Goal: Information Seeking & Learning: Learn about a topic

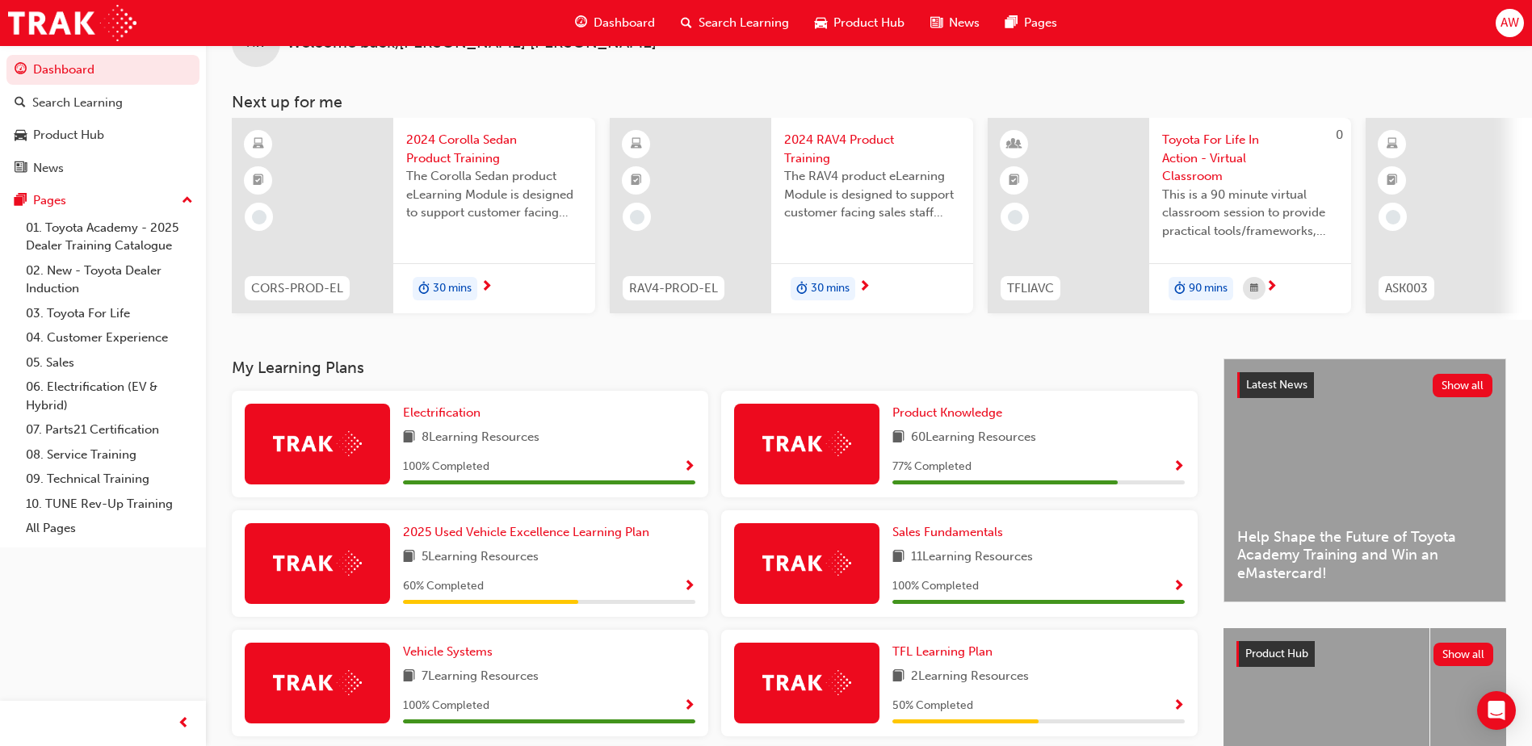
scroll to position [81, 0]
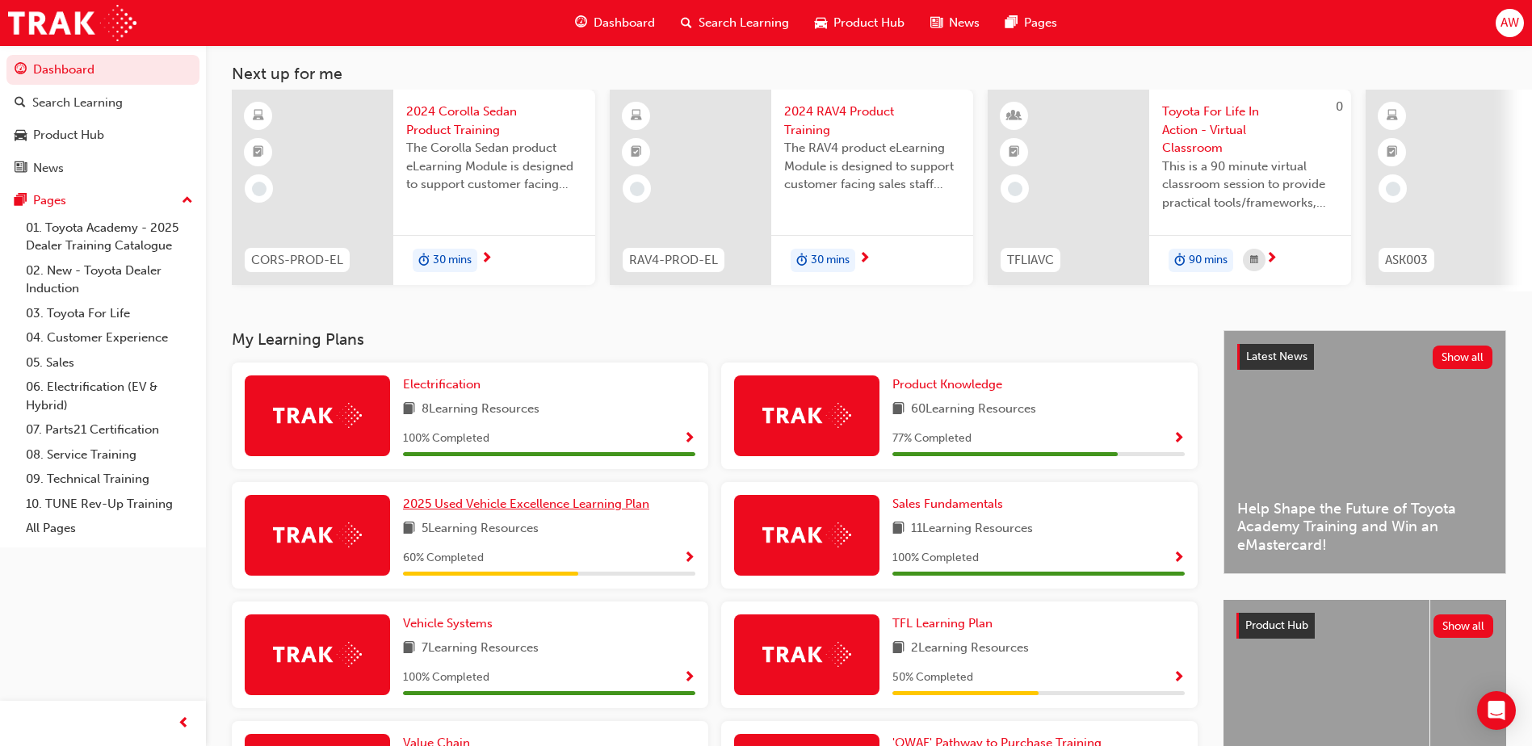
click at [559, 511] on span "2025 Used Vehicle Excellence Learning Plan" at bounding box center [526, 504] width 246 height 15
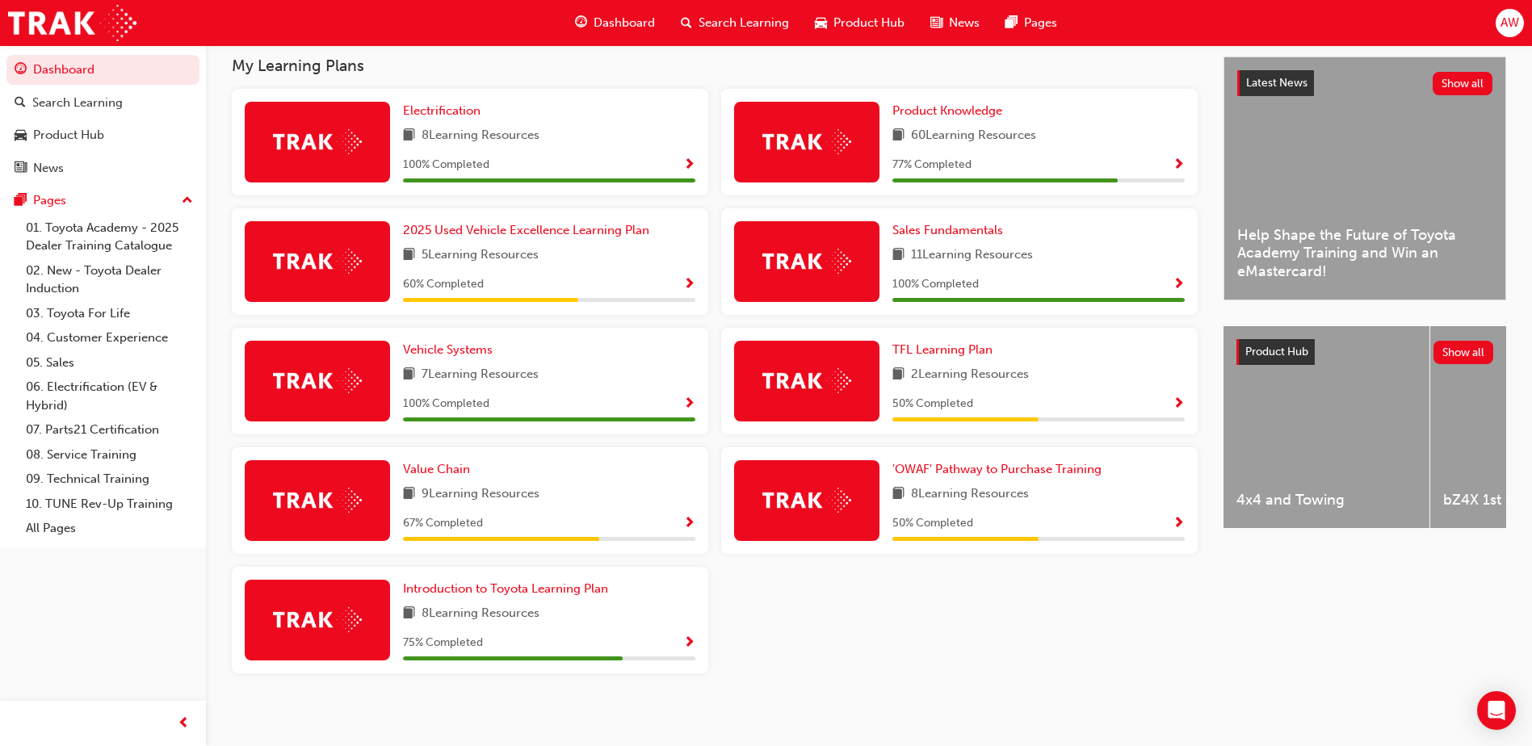
scroll to position [367, 0]
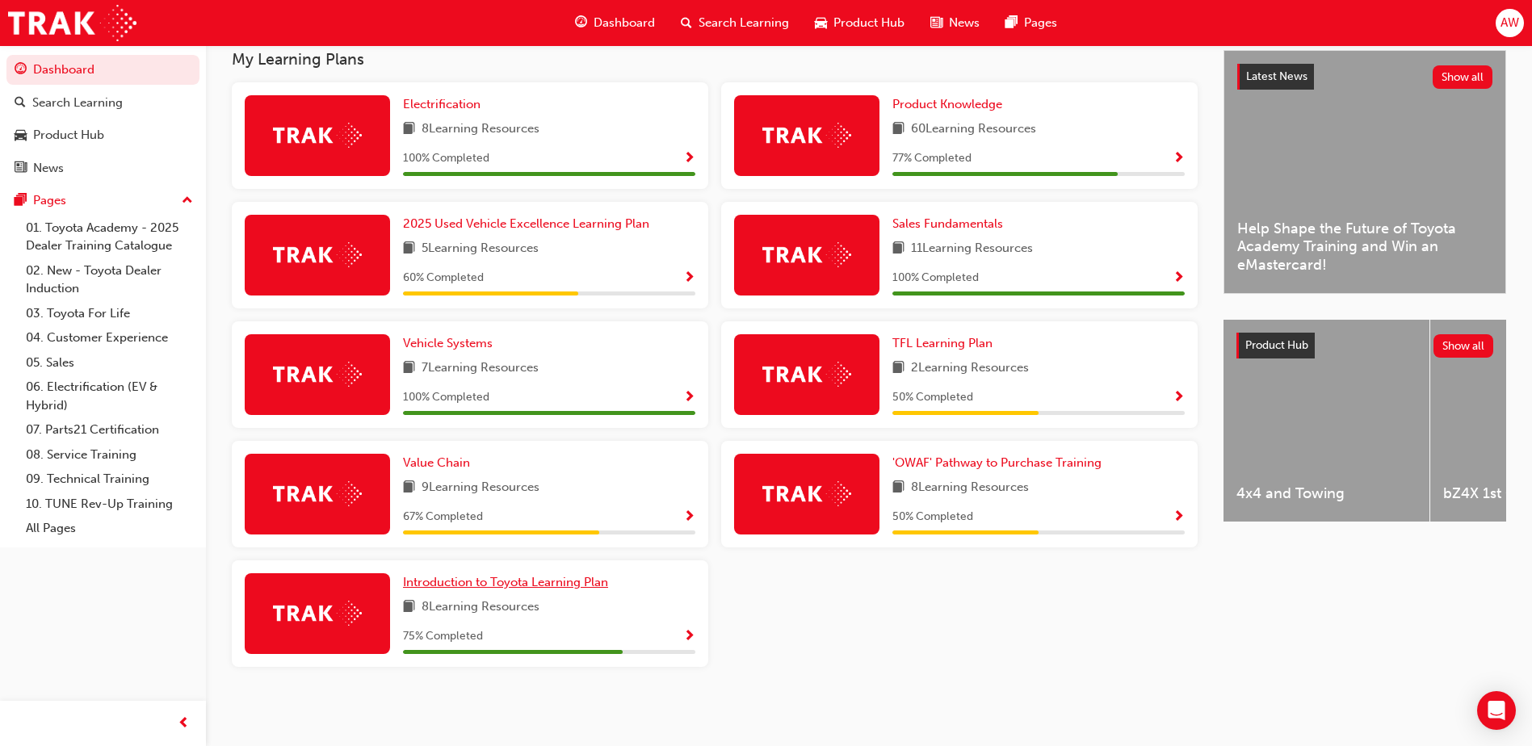
click at [546, 582] on span "Introduction to Toyota Learning Plan" at bounding box center [505, 582] width 205 height 15
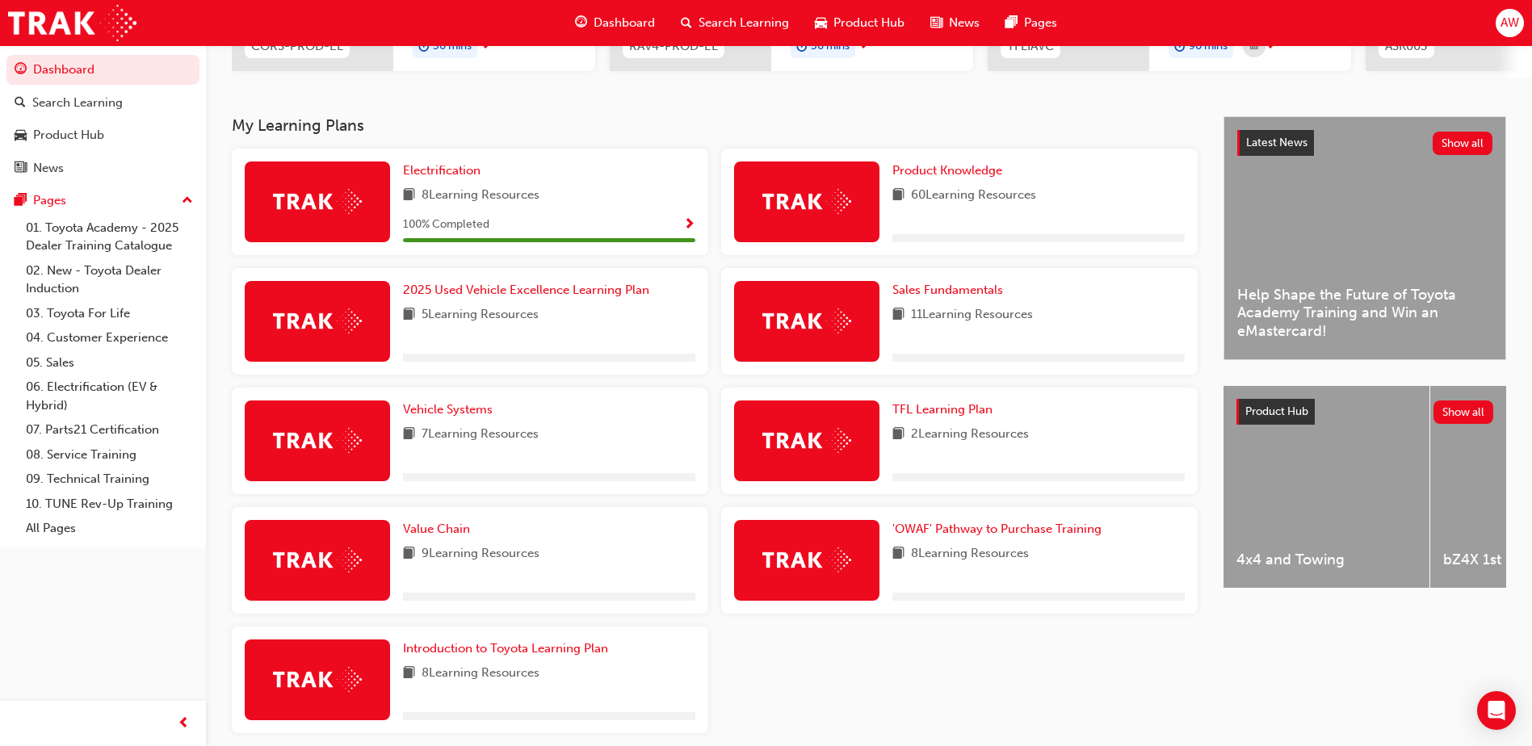
scroll to position [323, 0]
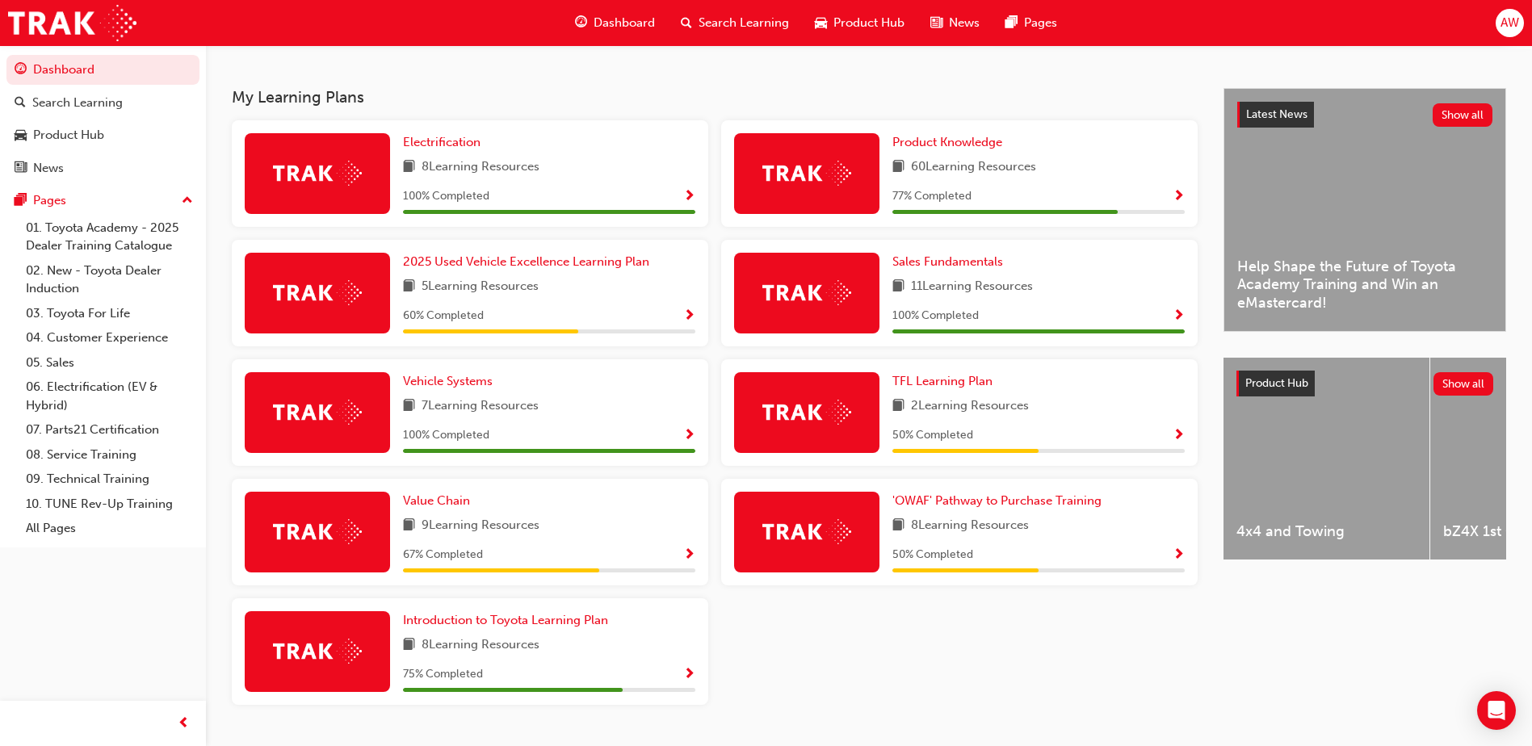
click at [1179, 561] on span "Show Progress" at bounding box center [1179, 555] width 12 height 15
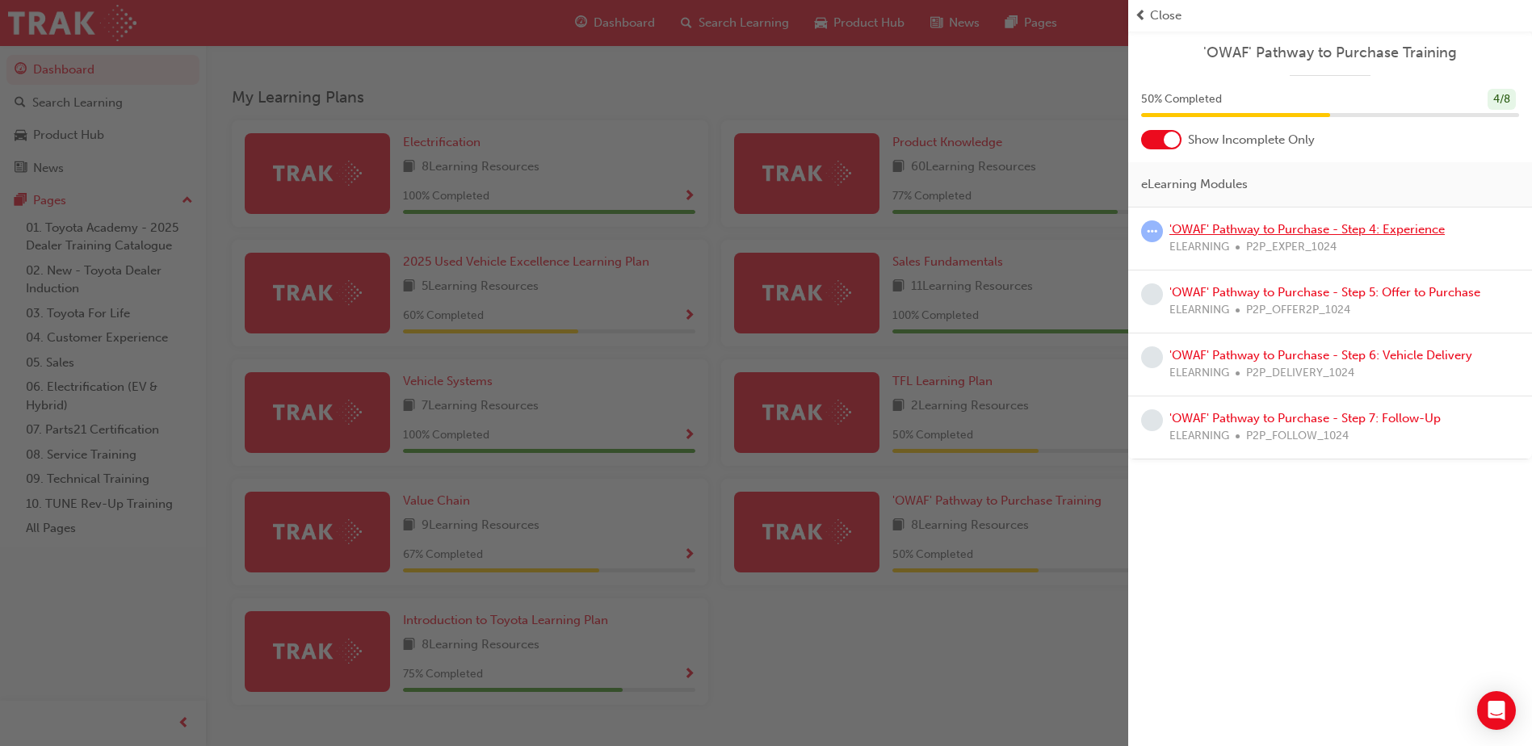
click at [1263, 231] on link "'OWAF' Pathway to Purchase - Step 4: Experience" at bounding box center [1306, 229] width 275 height 15
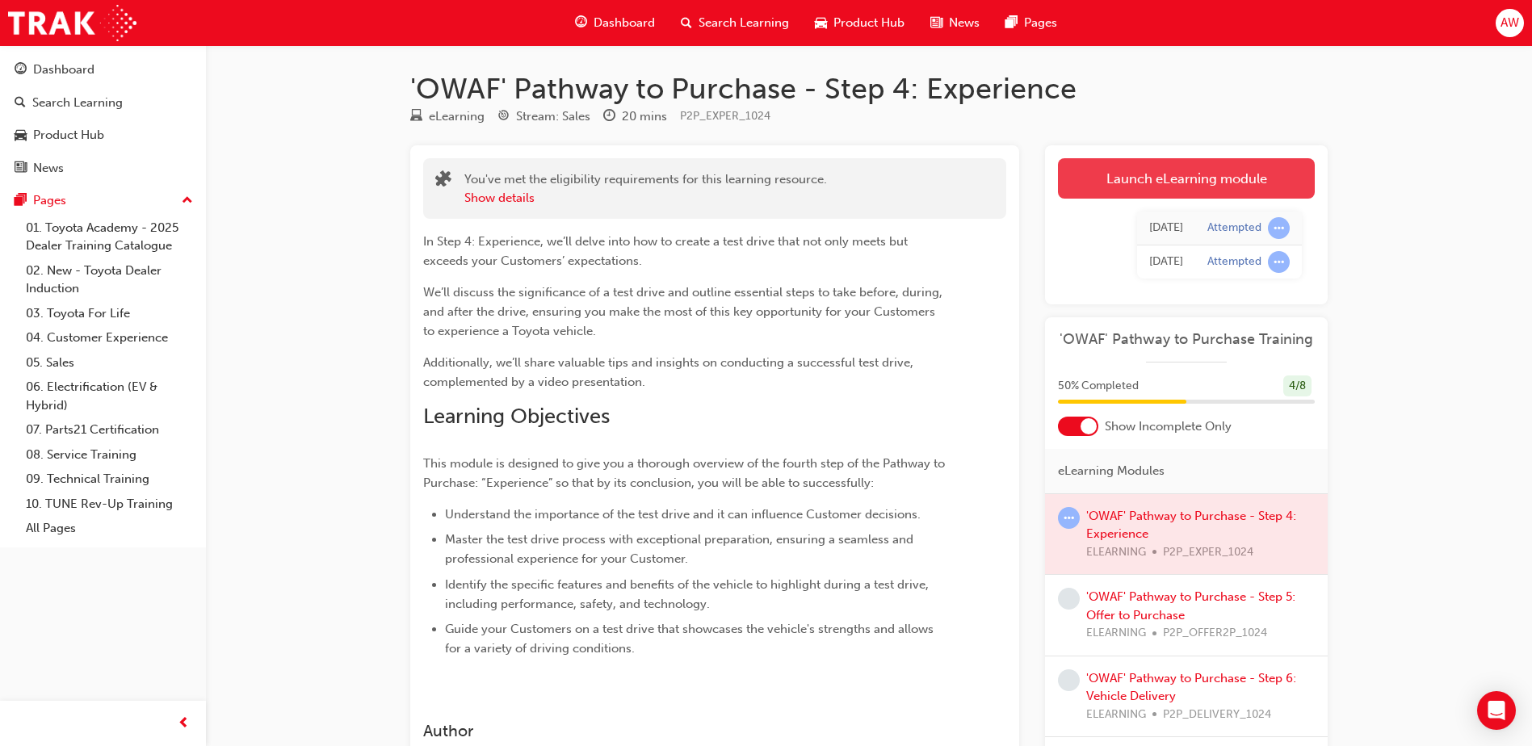
click at [1171, 172] on link "Launch eLearning module" at bounding box center [1186, 178] width 257 height 40
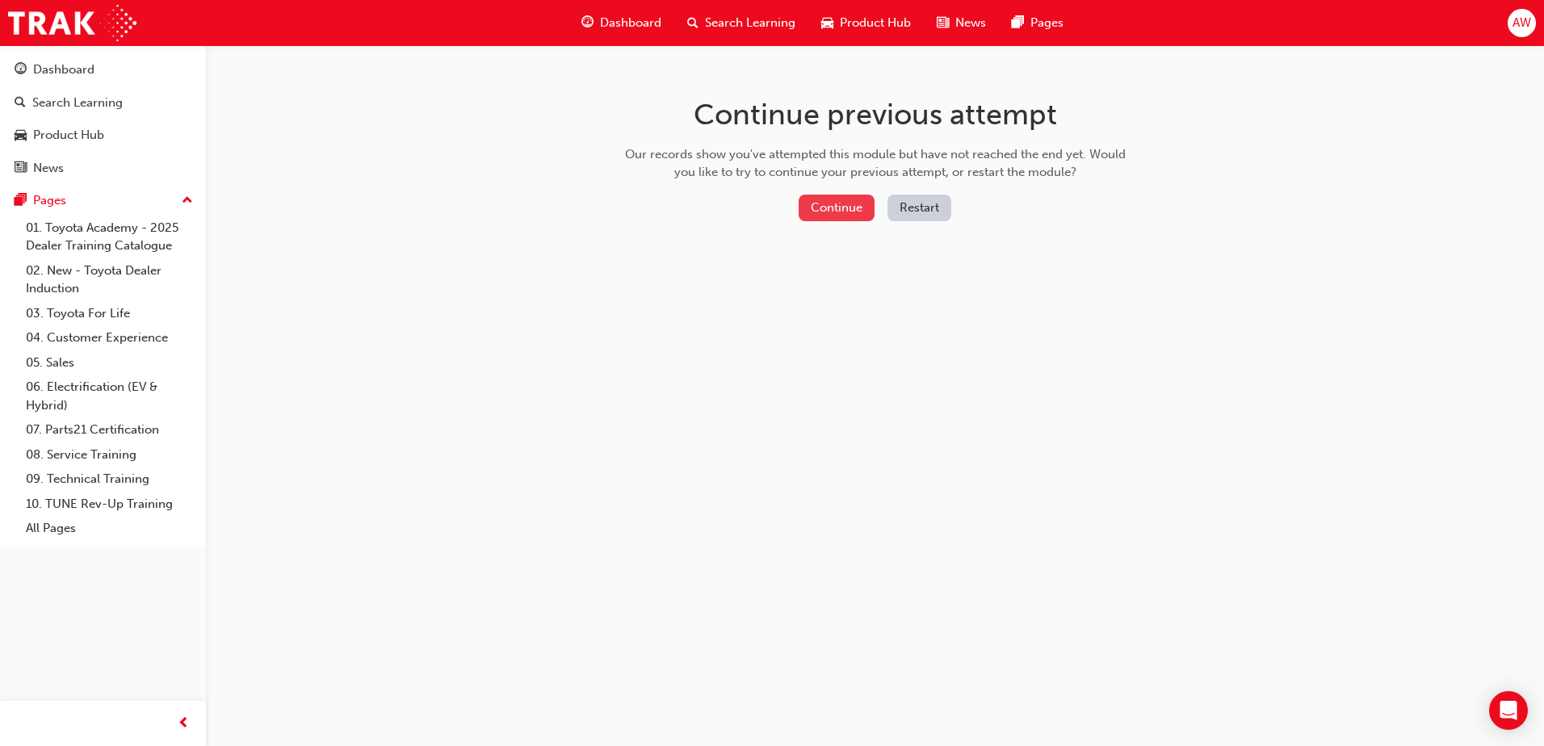
click at [837, 207] on button "Continue" at bounding box center [837, 208] width 76 height 27
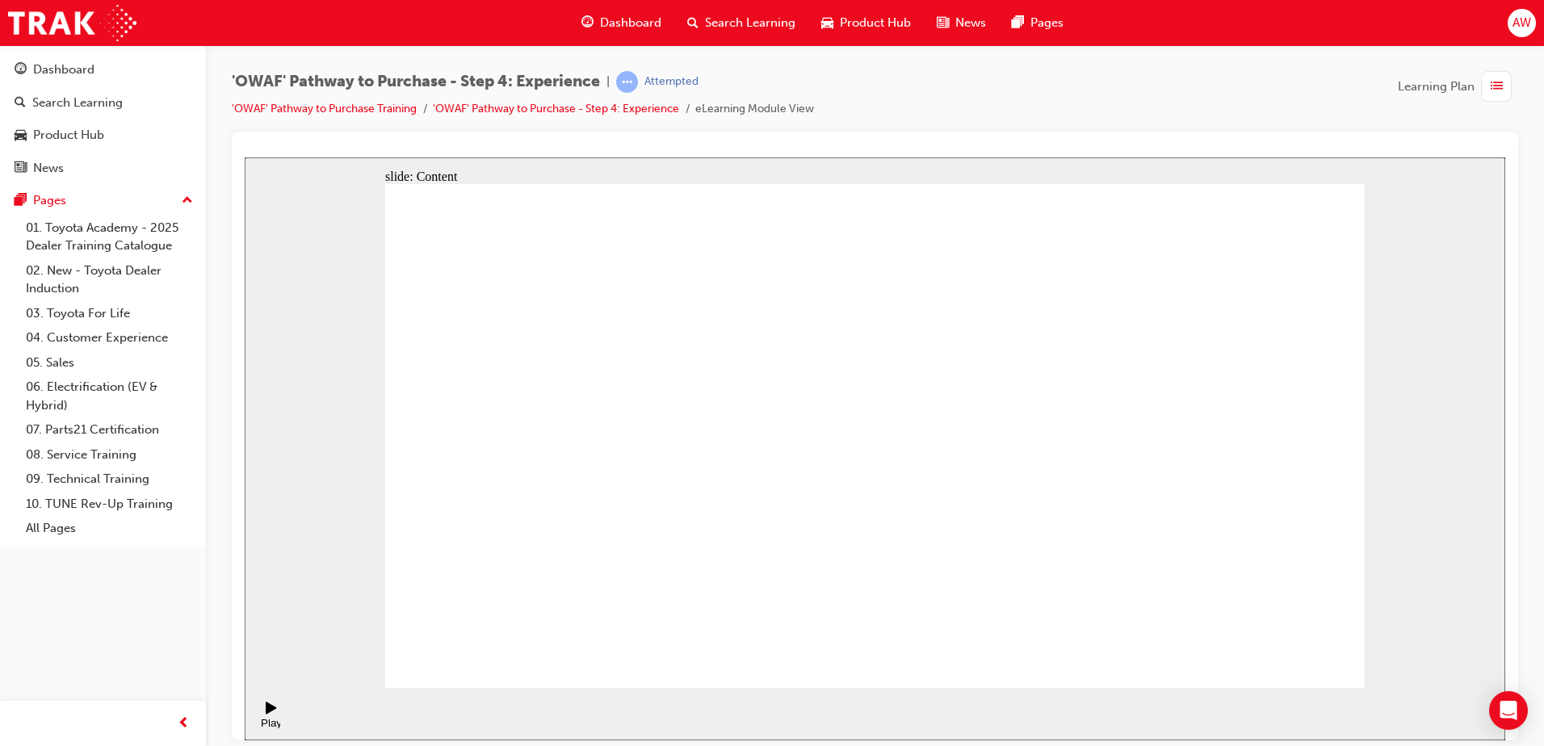
drag, startPoint x: 784, startPoint y: 601, endPoint x: 817, endPoint y: 591, distance: 34.5
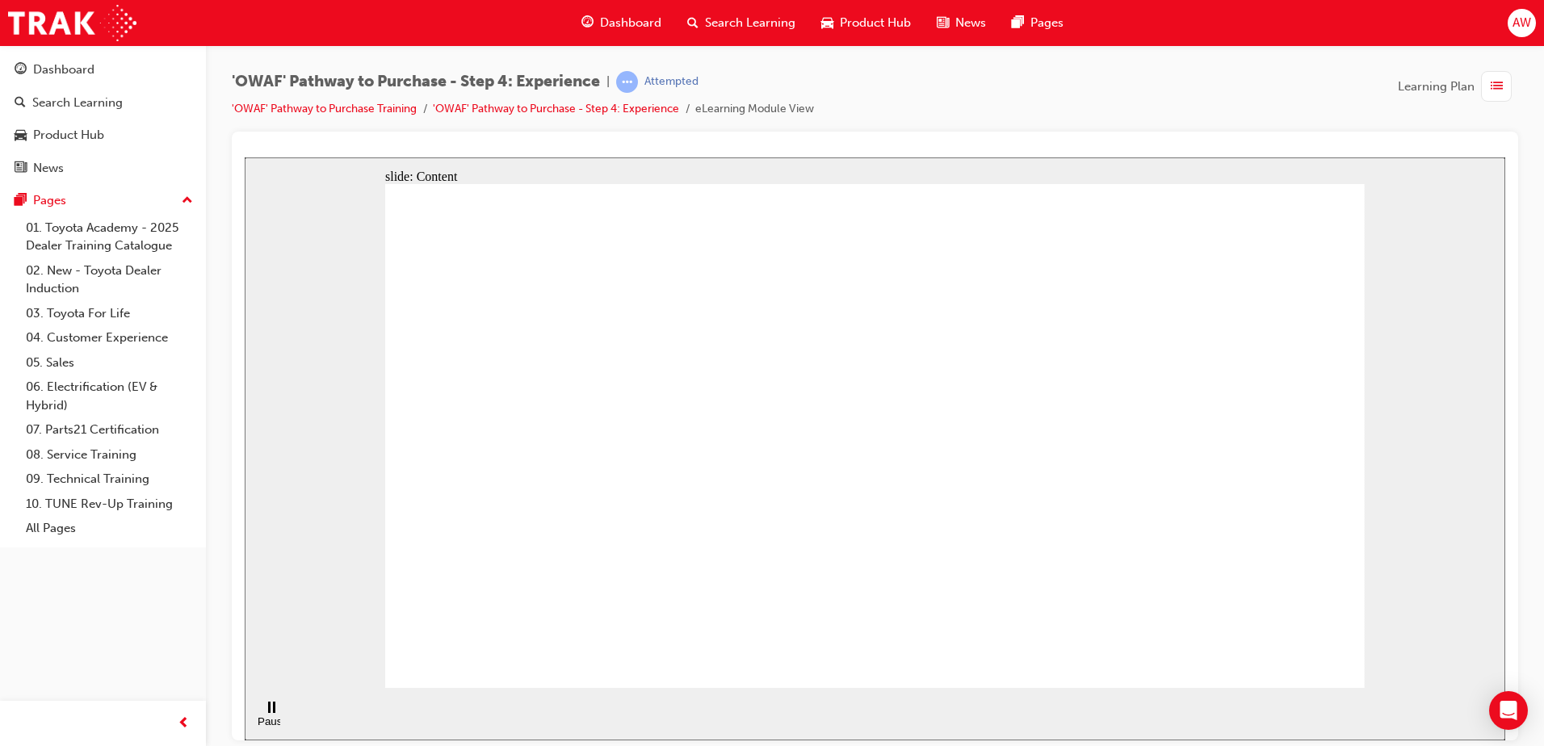
click at [268, 712] on icon "Pause (Ctrl+Alt+P)" at bounding box center [271, 706] width 7 height 11
click at [261, 716] on div "Play (Ctrl+Alt+P)" at bounding box center [271, 728] width 27 height 24
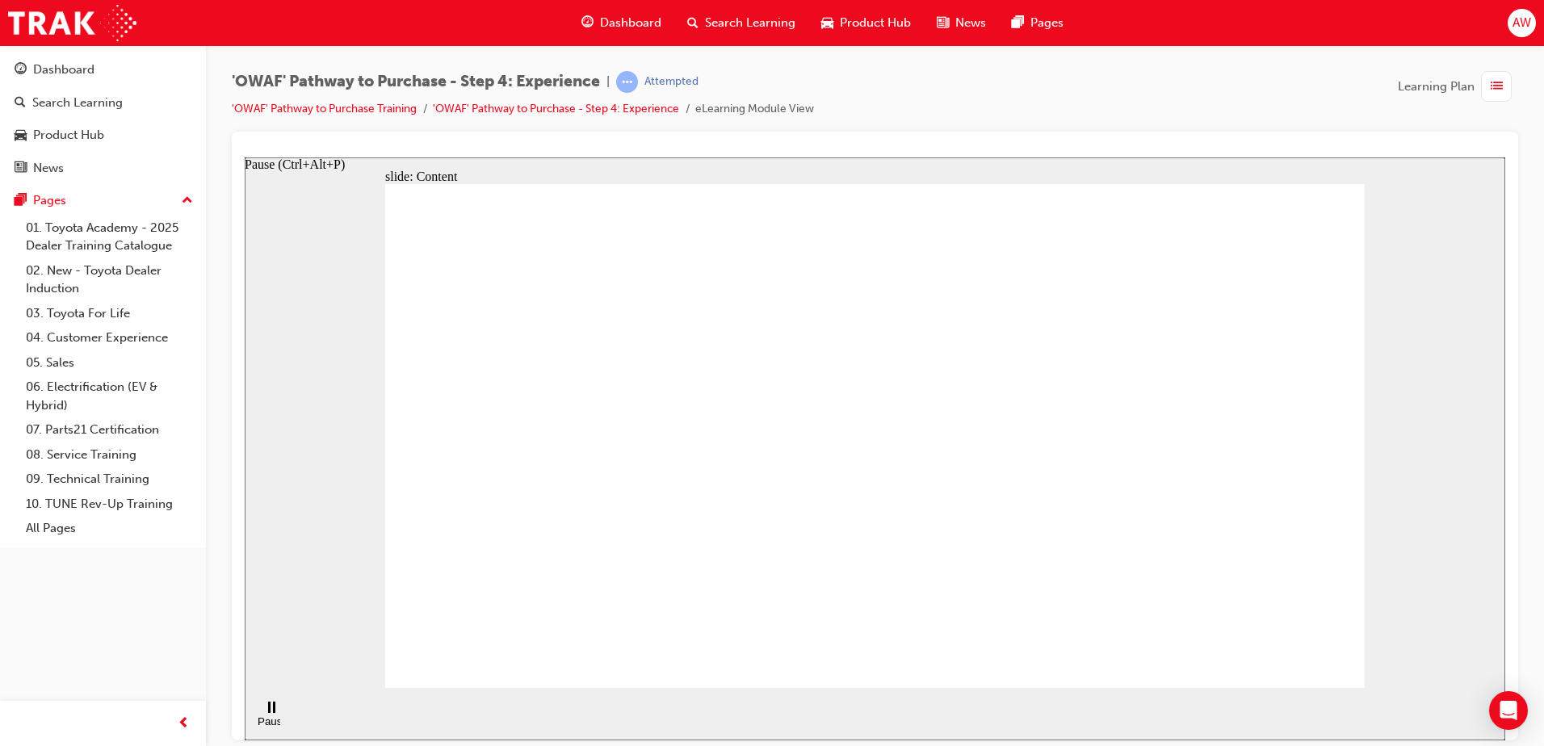
click at [268, 712] on rect "Pause (Ctrl+Alt+P)" at bounding box center [269, 706] width 2 height 11
click at [266, 713] on icon "Play (Ctrl+Alt+P)" at bounding box center [271, 707] width 10 height 12
click at [273, 712] on rect "Pause (Ctrl+Alt+P)" at bounding box center [274, 706] width 2 height 11
click at [268, 713] on icon "Play (Ctrl+Alt+P)" at bounding box center [271, 707] width 10 height 12
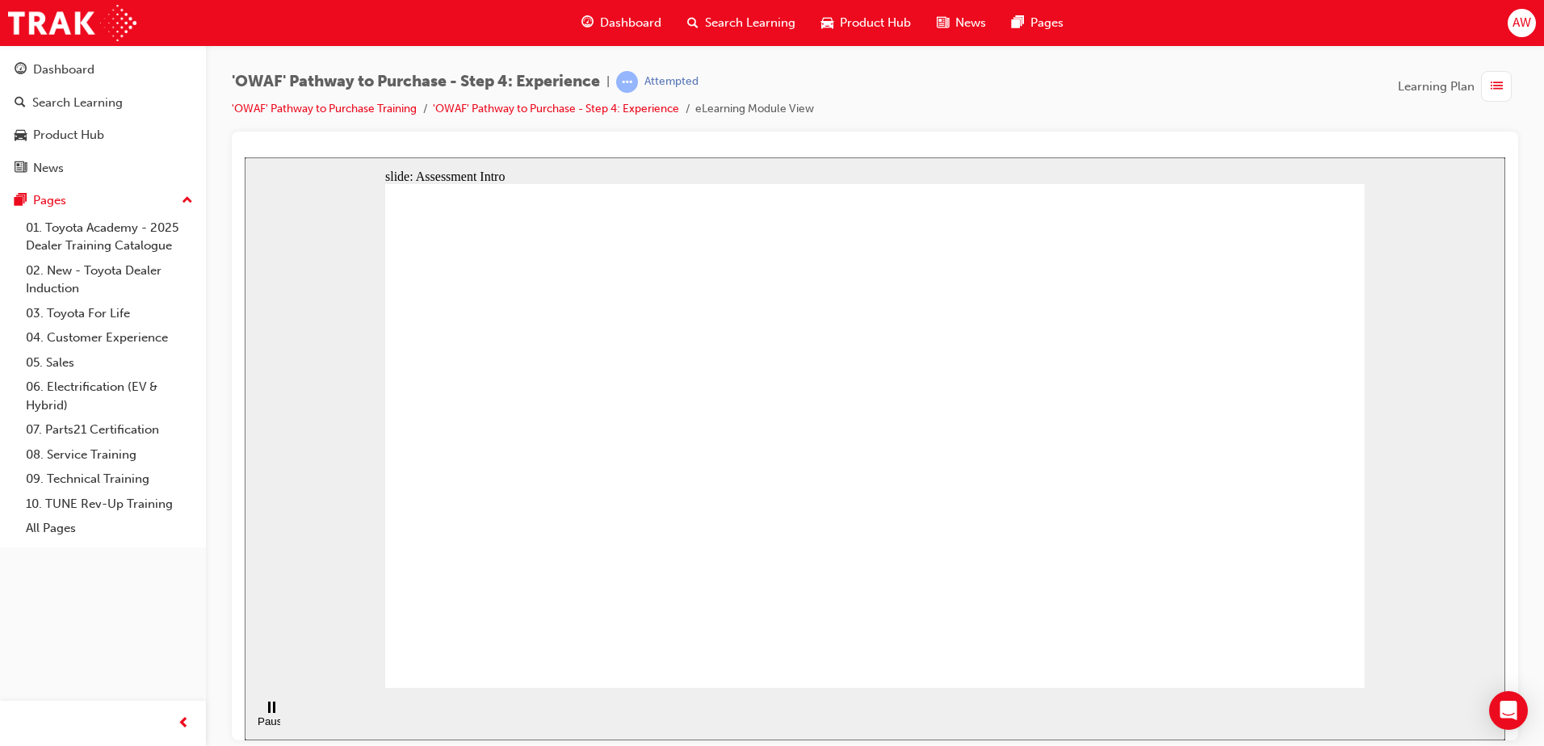
checkbox input "true"
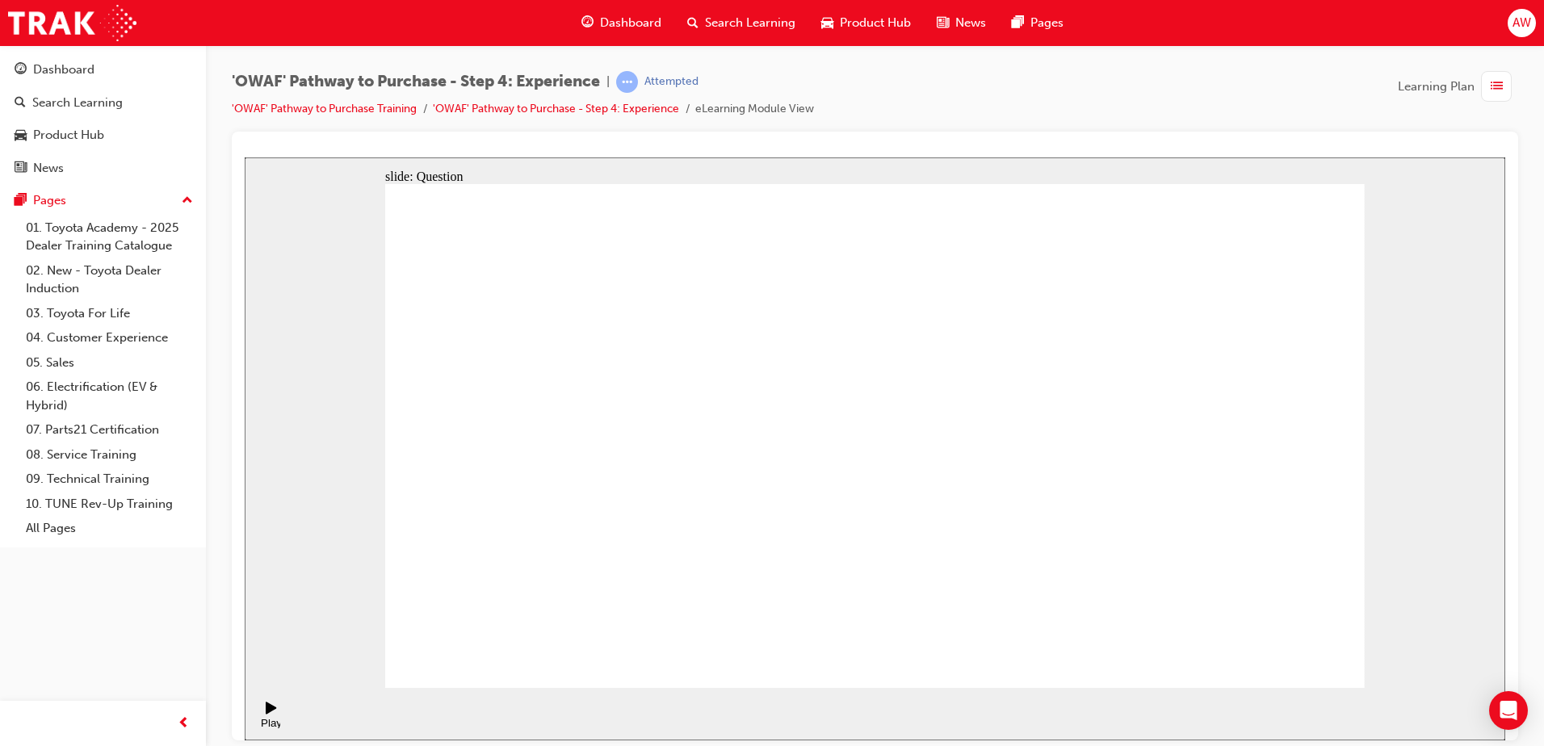
checkbox input "true"
drag, startPoint x: 1185, startPoint y: 464, endPoint x: 635, endPoint y: 495, distance: 550.8
drag, startPoint x: 1236, startPoint y: 503, endPoint x: 684, endPoint y: 541, distance: 552.9
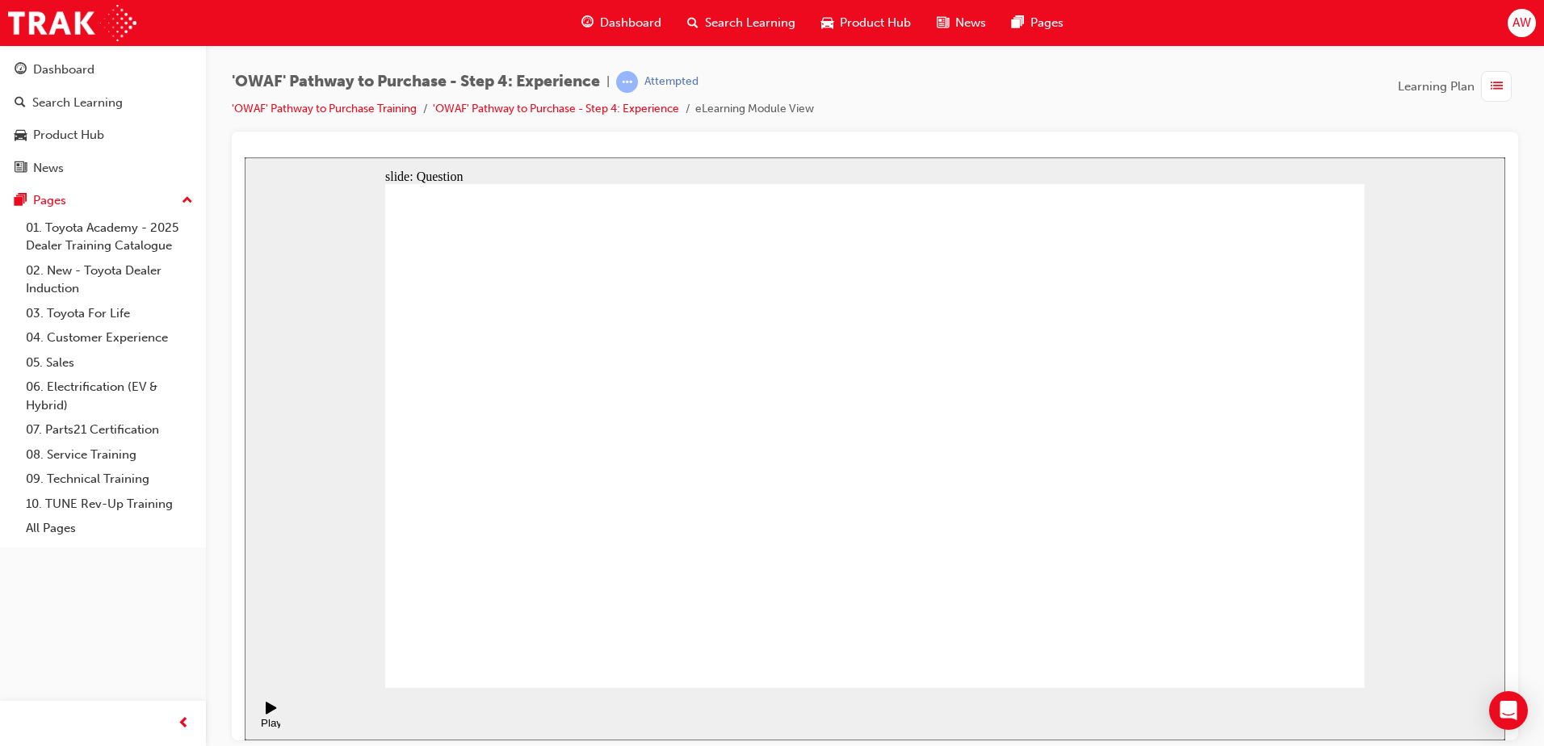
drag, startPoint x: 1208, startPoint y: 498, endPoint x: 925, endPoint y: 558, distance: 288.9
drag, startPoint x: 1236, startPoint y: 509, endPoint x: 654, endPoint y: 544, distance: 582.5
drag, startPoint x: 1238, startPoint y: 501, endPoint x: 917, endPoint y: 622, distance: 343.2
drag, startPoint x: 1124, startPoint y: 511, endPoint x: 854, endPoint y: 643, distance: 300.9
drag, startPoint x: 1199, startPoint y: 507, endPoint x: 919, endPoint y: 631, distance: 306.6
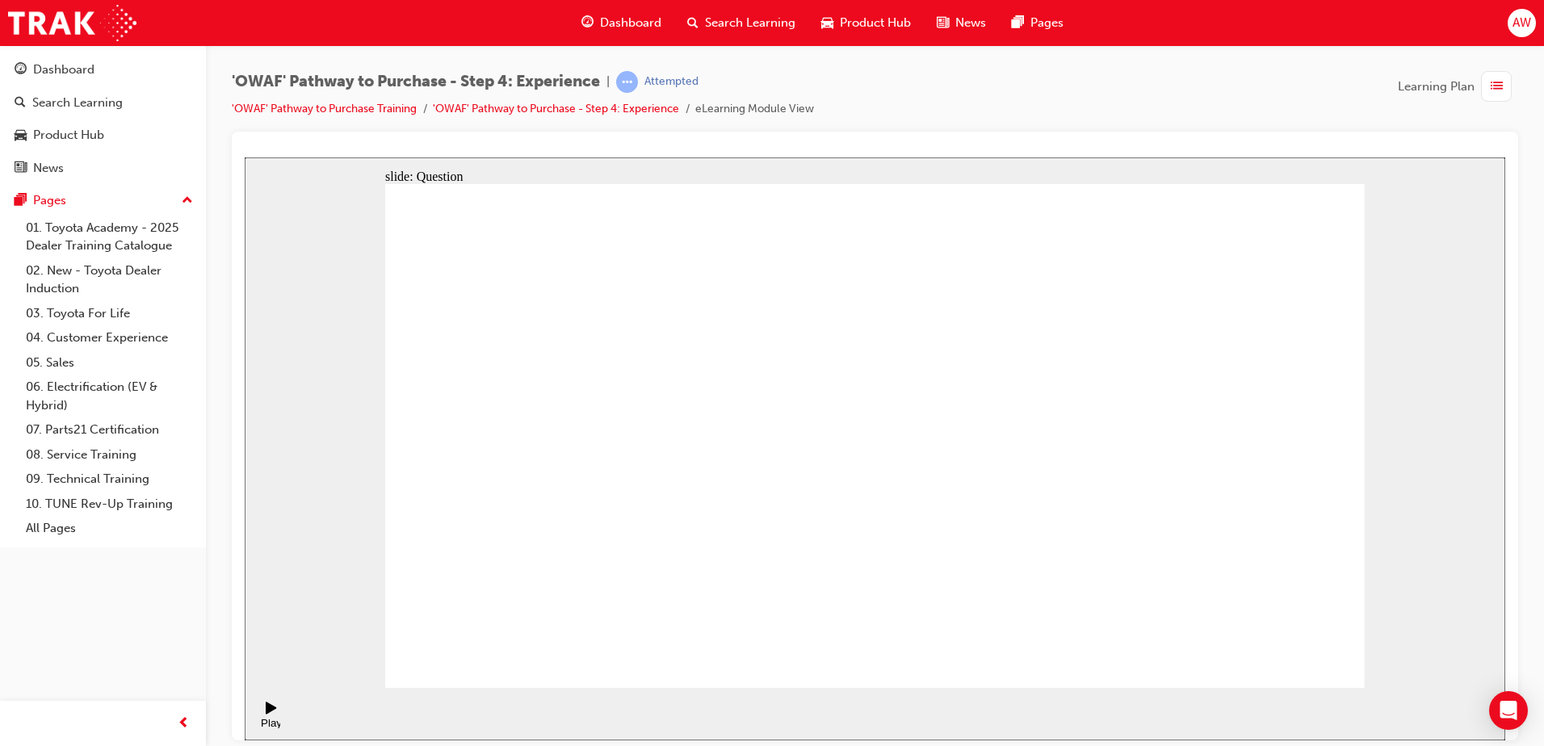
drag, startPoint x: 1215, startPoint y: 501, endPoint x: 873, endPoint y: 606, distance: 357.6
drag, startPoint x: 1176, startPoint y: 469, endPoint x: 584, endPoint y: 548, distance: 597.1
drag, startPoint x: 1195, startPoint y: 449, endPoint x: 728, endPoint y: 549, distance: 477.4
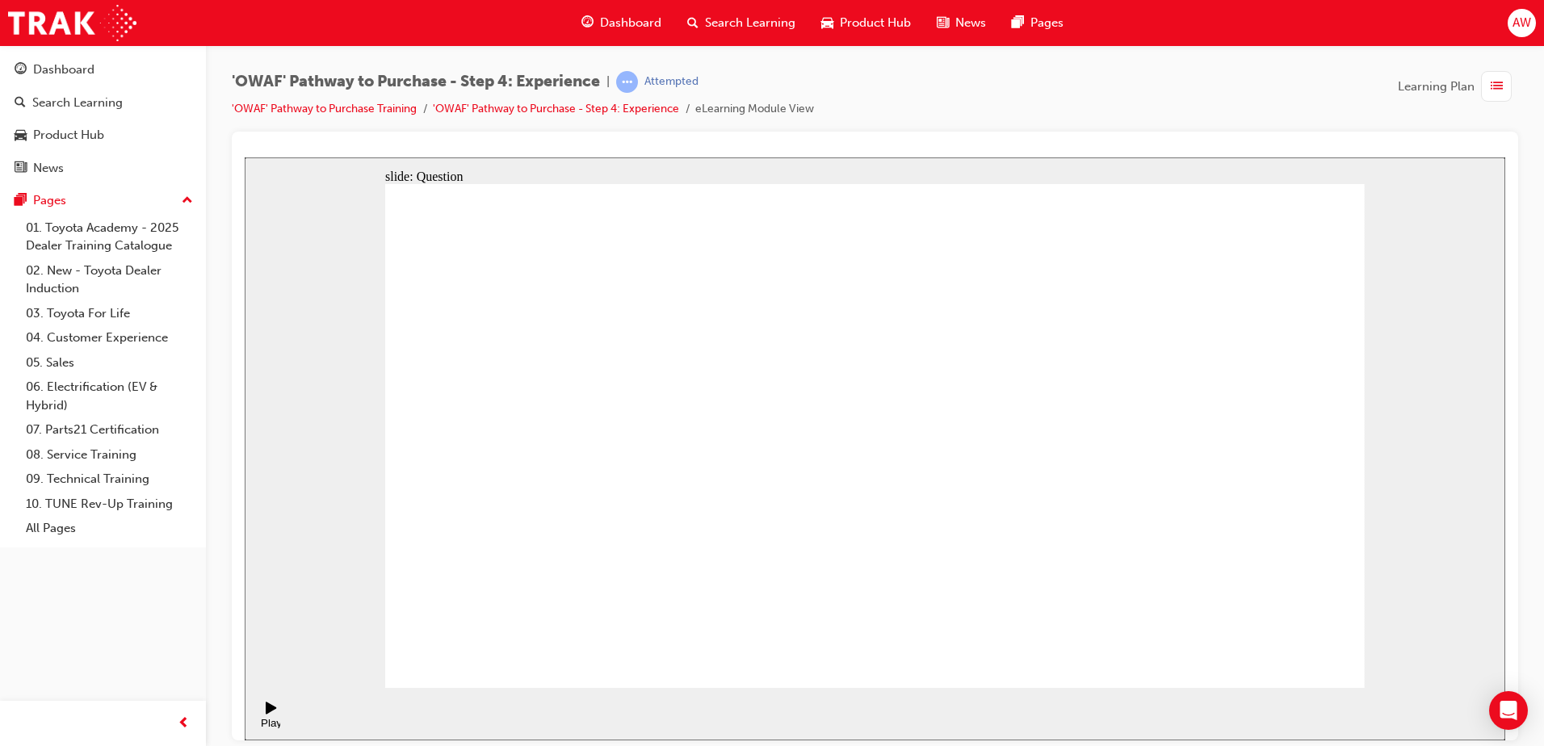
drag, startPoint x: 1215, startPoint y: 456, endPoint x: 885, endPoint y: 592, distance: 356.3
drag, startPoint x: 1223, startPoint y: 501, endPoint x: 640, endPoint y: 577, distance: 588.0
drag, startPoint x: 1169, startPoint y: 469, endPoint x: 845, endPoint y: 619, distance: 357.0
drag, startPoint x: 1235, startPoint y: 471, endPoint x: 921, endPoint y: 636, distance: 354.0
drag, startPoint x: 1234, startPoint y: 482, endPoint x: 950, endPoint y: 627, distance: 318.9
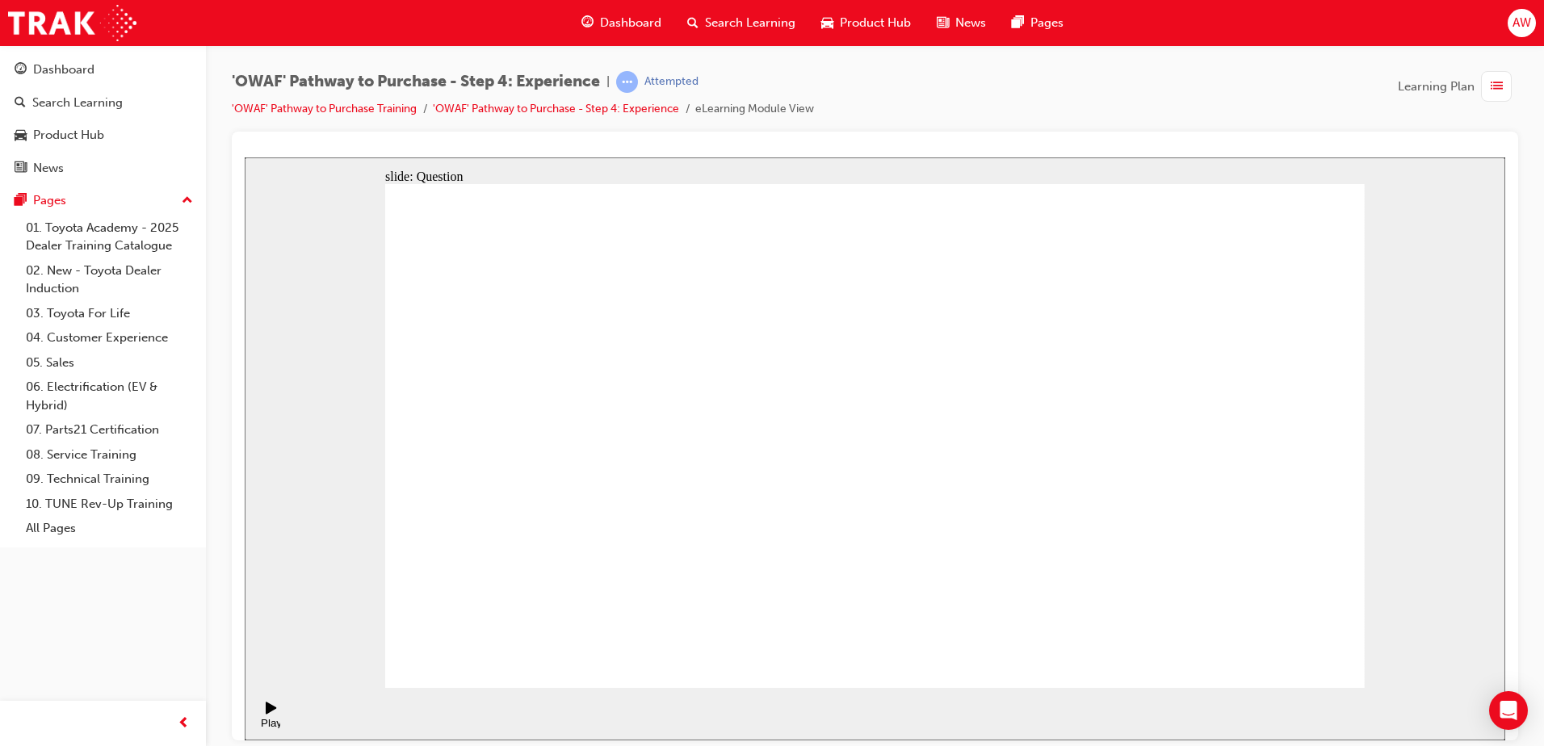
drag, startPoint x: 1221, startPoint y: 478, endPoint x: 586, endPoint y: 606, distance: 647.6
drag, startPoint x: 936, startPoint y: 497, endPoint x: 871, endPoint y: 424, distance: 98.4
drag, startPoint x: 1193, startPoint y: 581, endPoint x: 997, endPoint y: 448, distance: 237.2
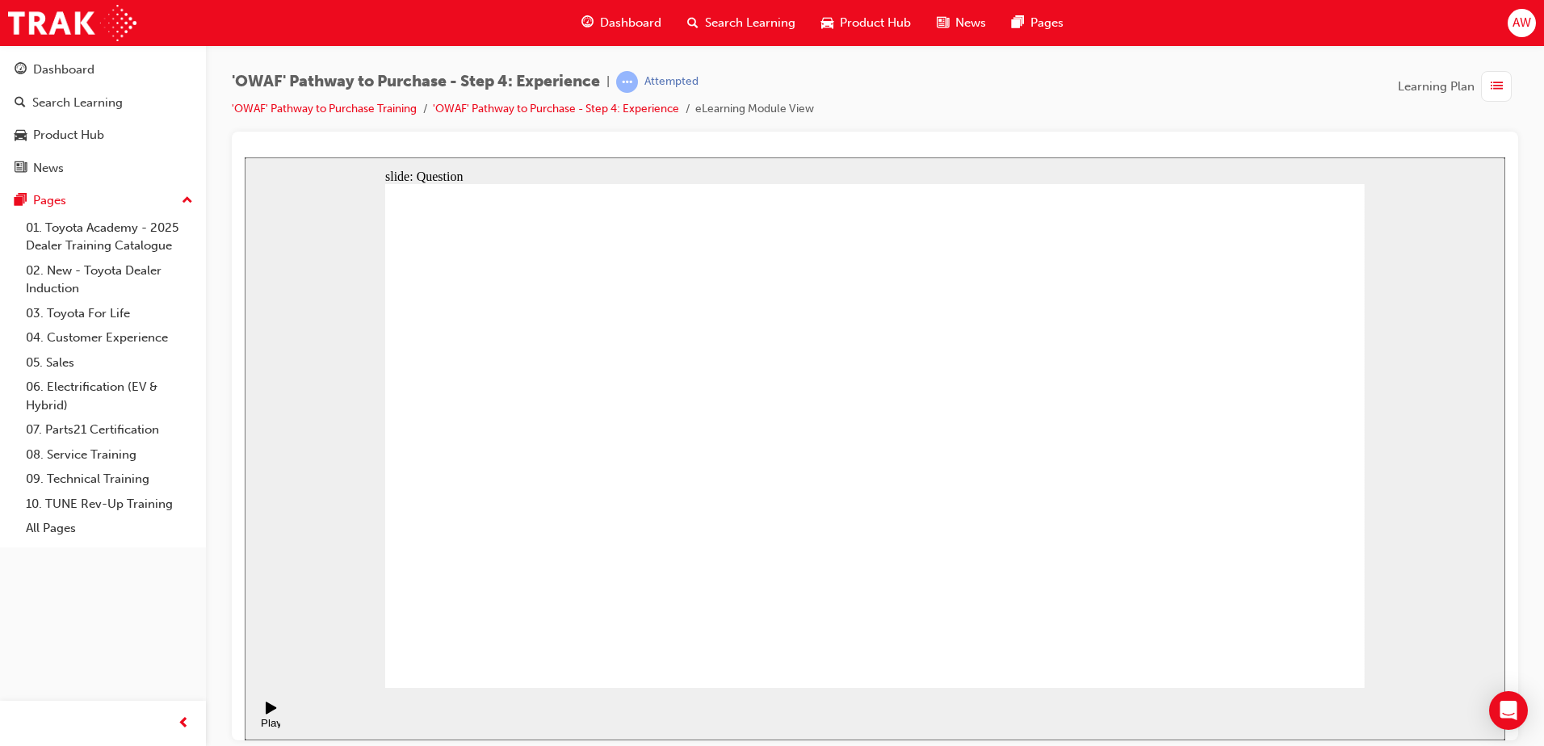
drag, startPoint x: 885, startPoint y: 583, endPoint x: 1093, endPoint y: 473, distance: 235.5
drag, startPoint x: 1288, startPoint y: 585, endPoint x: 1181, endPoint y: 447, distance: 174.4
drag, startPoint x: 1075, startPoint y: 564, endPoint x: 1298, endPoint y: 430, distance: 260.1
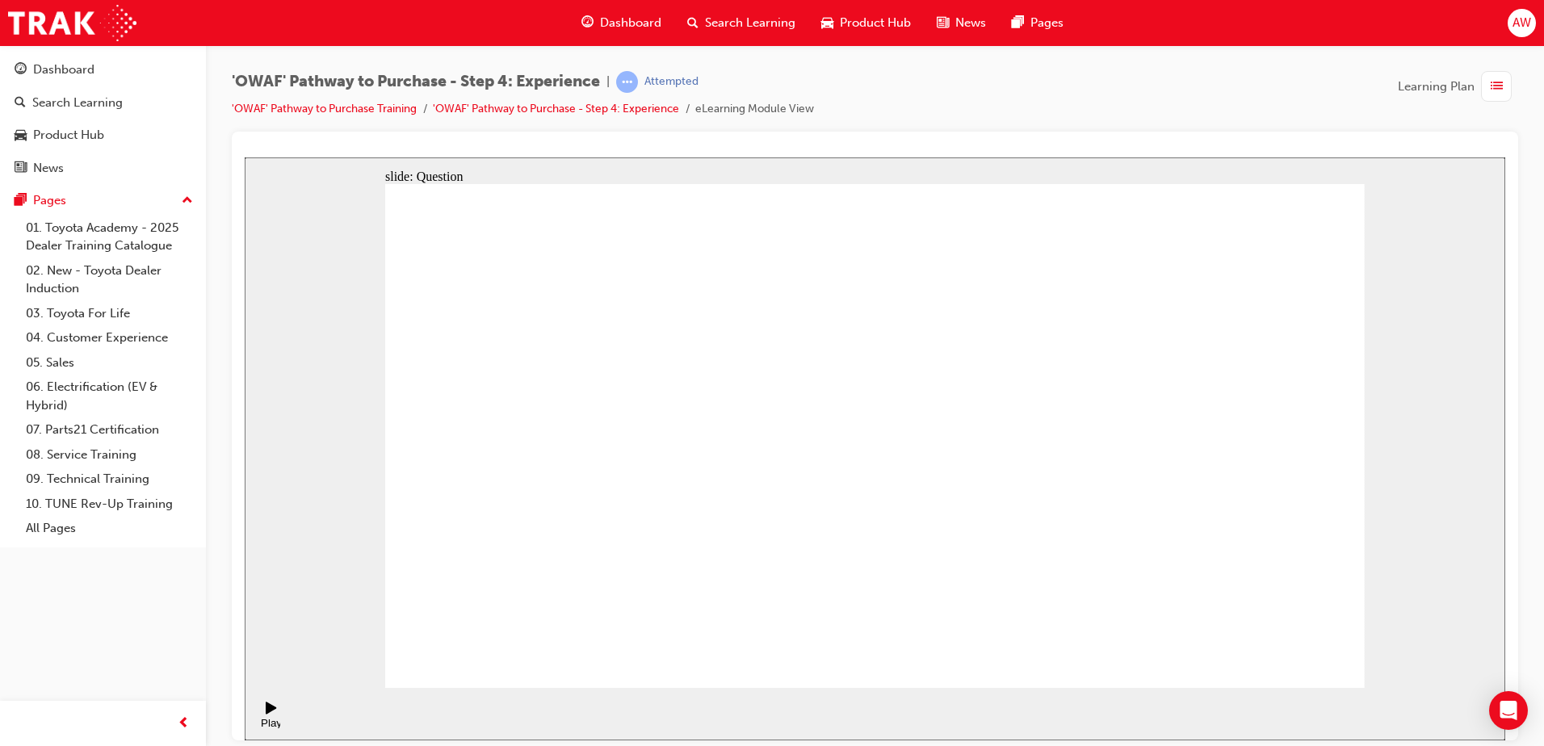
drag, startPoint x: 756, startPoint y: 597, endPoint x: 891, endPoint y: 386, distance: 250.2
drag, startPoint x: 913, startPoint y: 547, endPoint x: 1163, endPoint y: 372, distance: 305.1
drag, startPoint x: 1034, startPoint y: 590, endPoint x: 1076, endPoint y: 424, distance: 170.6
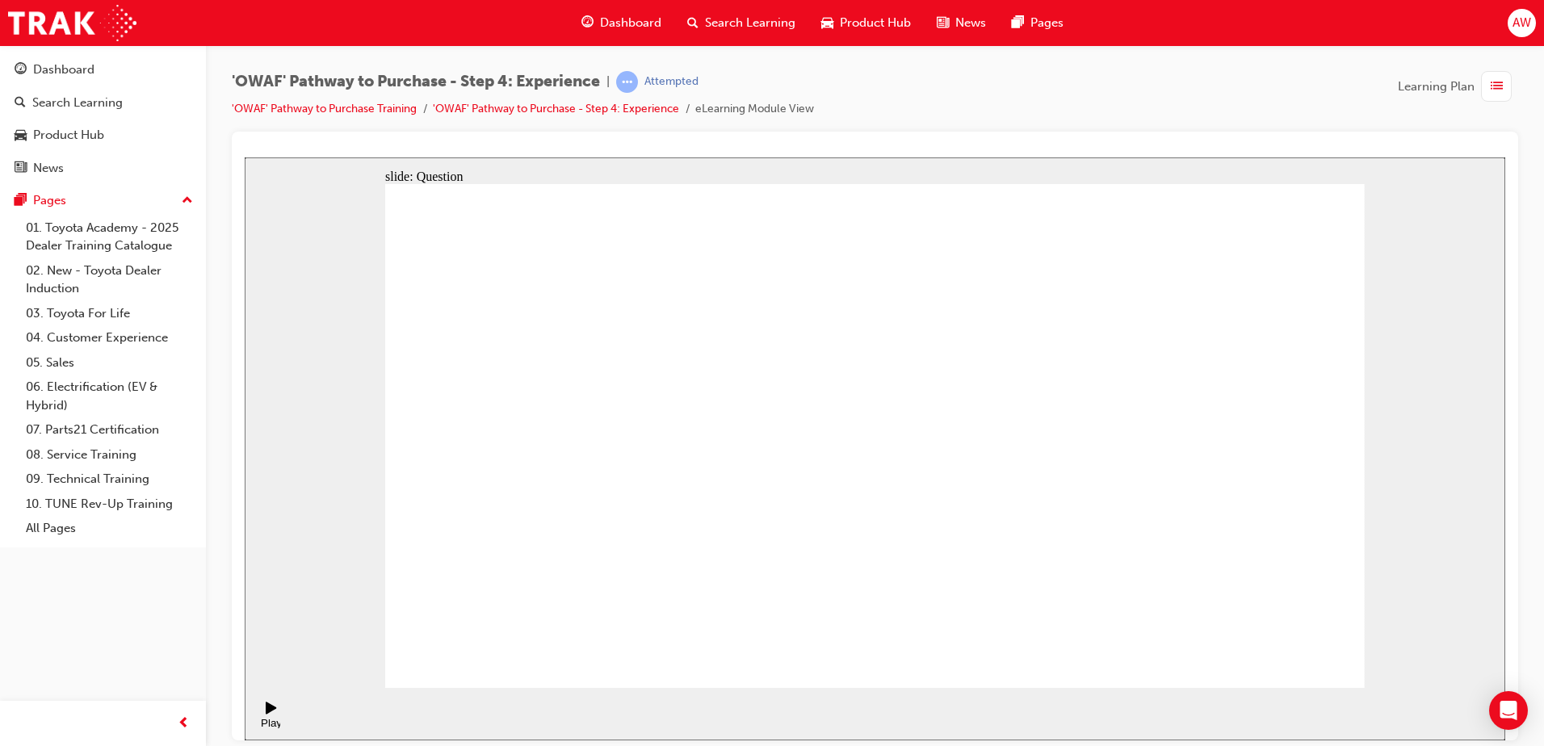
radio input "true"
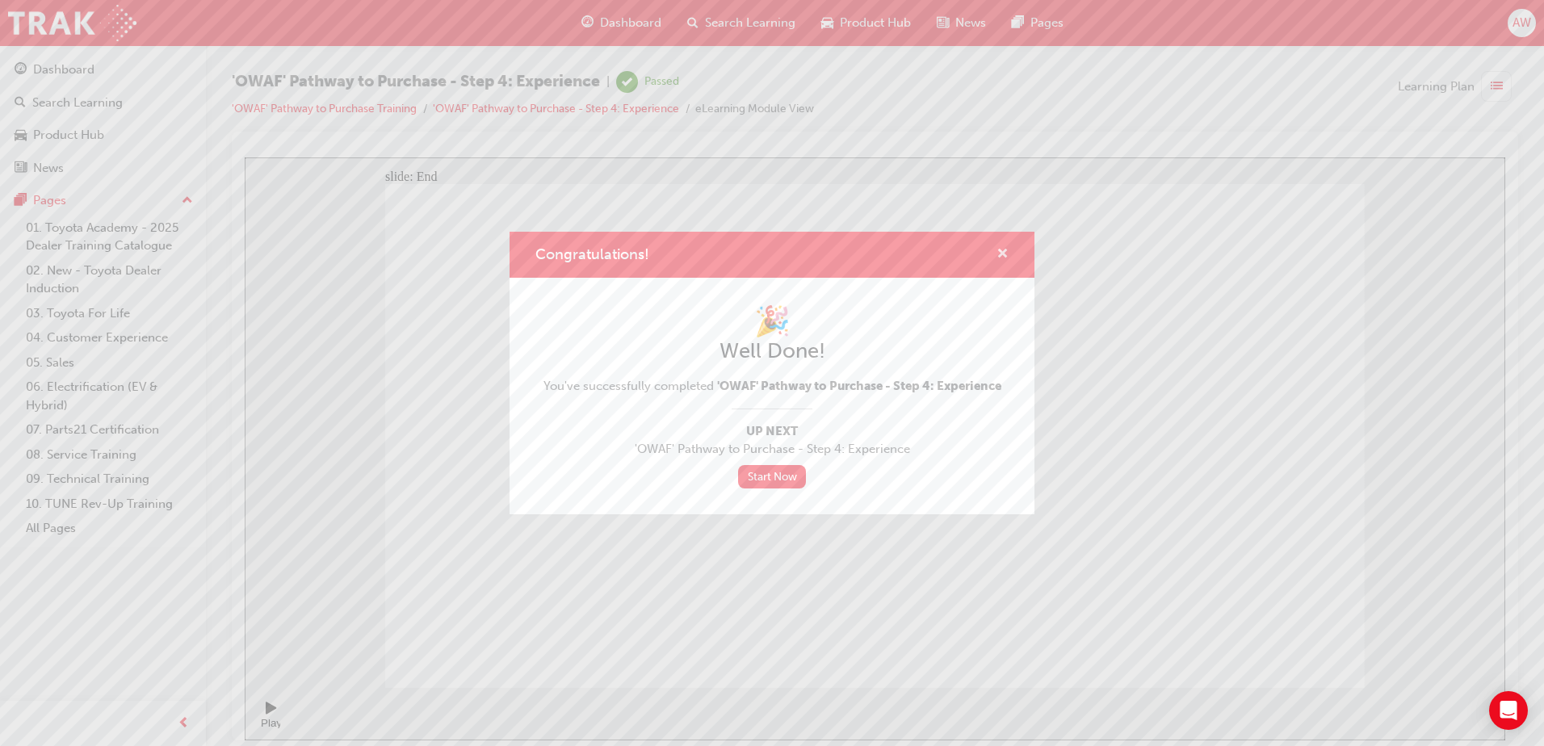
click at [999, 248] on span "cross-icon" at bounding box center [1003, 255] width 12 height 15
